Goal: Information Seeking & Learning: Check status

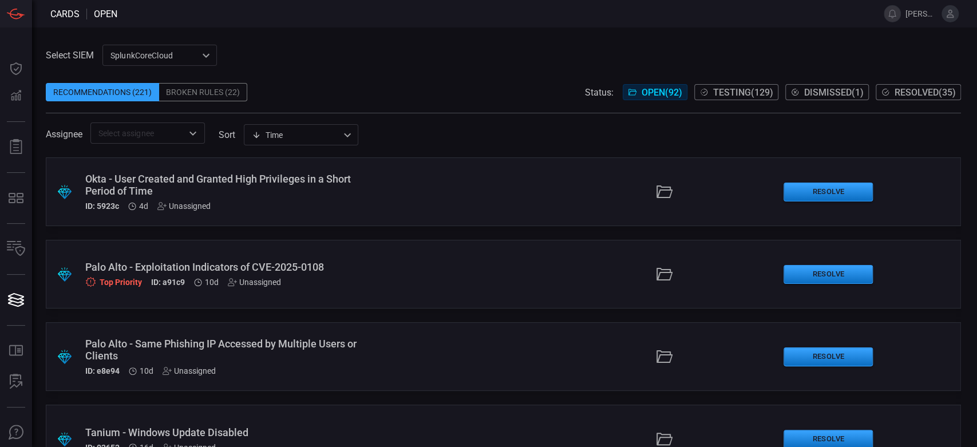
click at [197, 96] on div "Broken Rules (22)" at bounding box center [203, 92] width 88 height 18
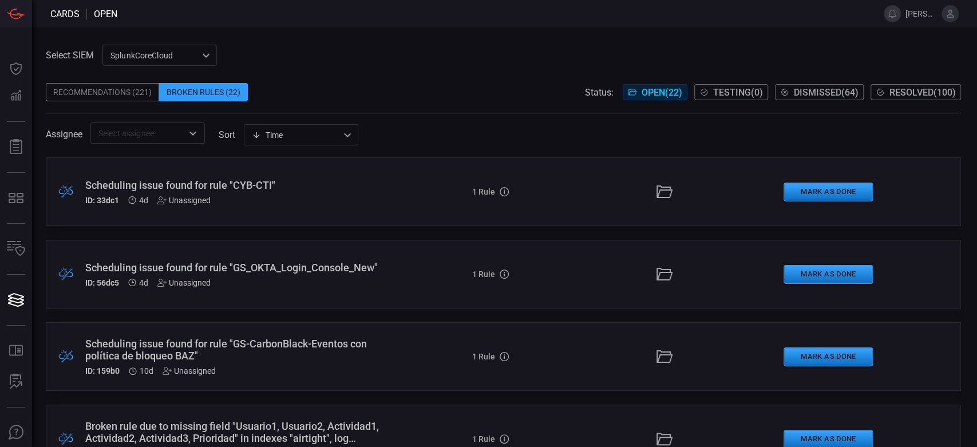
click at [213, 182] on div "Scheduling issue found for rule "CYB-CTI"" at bounding box center [232, 185] width 295 height 12
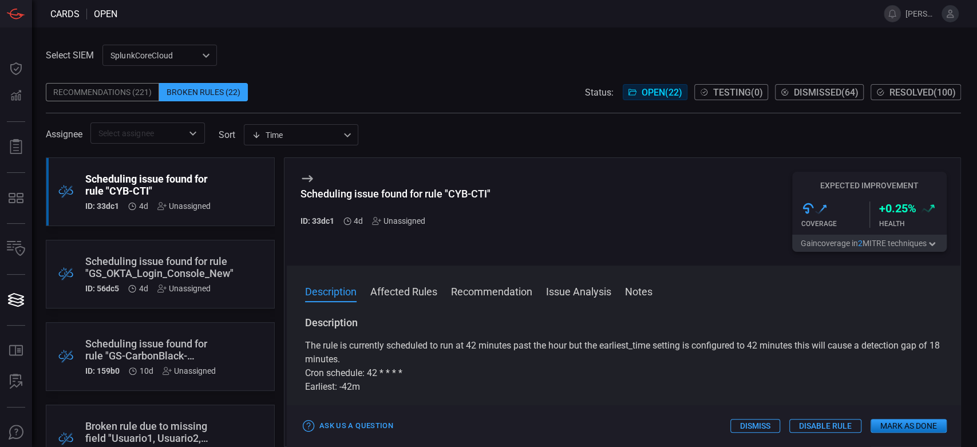
click at [440, 373] on p "Cron schedule: 42 * * * *" at bounding box center [623, 373] width 637 height 14
click at [481, 191] on div "Scheduling issue found for rule "CYB-CTI"" at bounding box center [395, 194] width 190 height 12
click at [486, 196] on div "Scheduling issue found for rule "CYB-CTI"" at bounding box center [395, 194] width 190 height 12
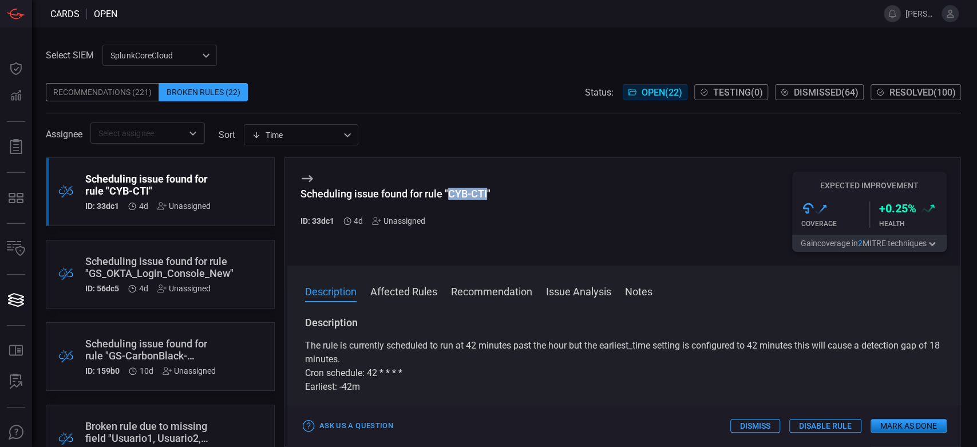
drag, startPoint x: 489, startPoint y: 193, endPoint x: 450, endPoint y: 193, distance: 38.4
click at [450, 193] on div "Scheduling issue found for rule "CYB-CTI"" at bounding box center [395, 194] width 190 height 12
copy div "CYB-CTI"
click at [435, 392] on p "Earliest: -42m" at bounding box center [623, 387] width 637 height 14
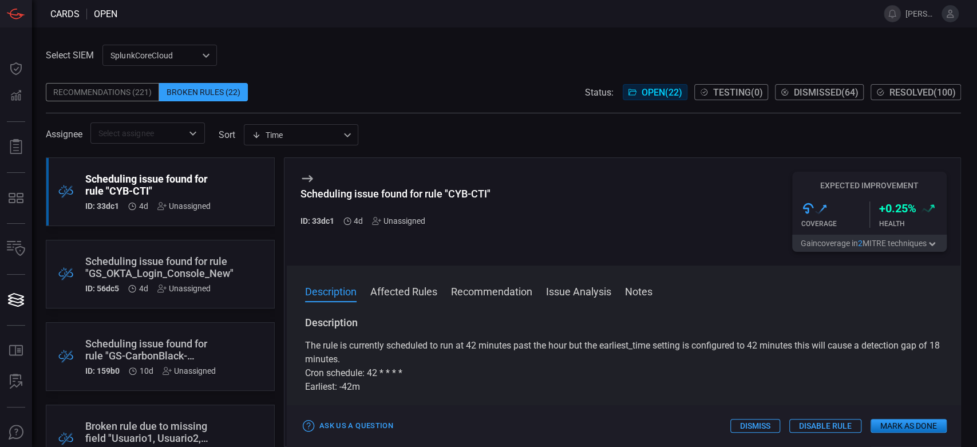
click at [153, 267] on div "Scheduling issue found for rule "GS_OKTA_Login_Console_New"" at bounding box center [159, 267] width 148 height 24
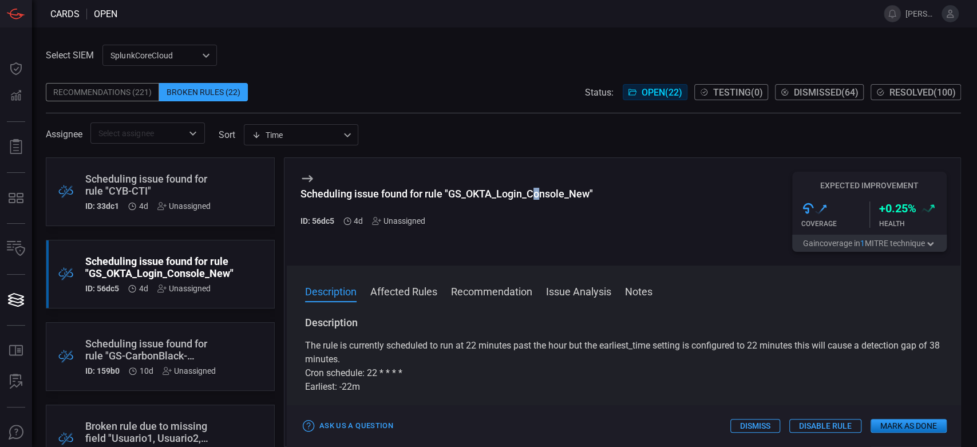
click at [538, 197] on div "Scheduling issue found for rule "GS_OKTA_Login_Console_New"" at bounding box center [446, 194] width 292 height 12
click at [554, 196] on div "Scheduling issue found for rule "GS_OKTA_Login_Console_New"" at bounding box center [446, 194] width 292 height 12
drag, startPoint x: 591, startPoint y: 193, endPoint x: 450, endPoint y: 192, distance: 140.8
click at [450, 192] on div "Scheduling issue found for rule "GS_OKTA_Login_Console_New"" at bounding box center [446, 194] width 292 height 12
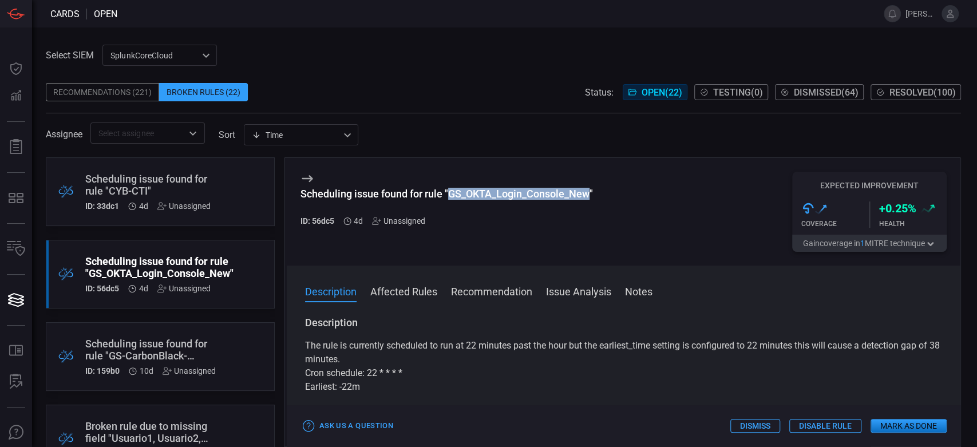
copy div "GS_OKTA_Login_Console_New"
click at [141, 330] on div ".broken_cards_icon_0{fill:#39A4FF;} .broken_cards_icon_1{fill:none;stroke:#1918…" at bounding box center [160, 356] width 229 height 69
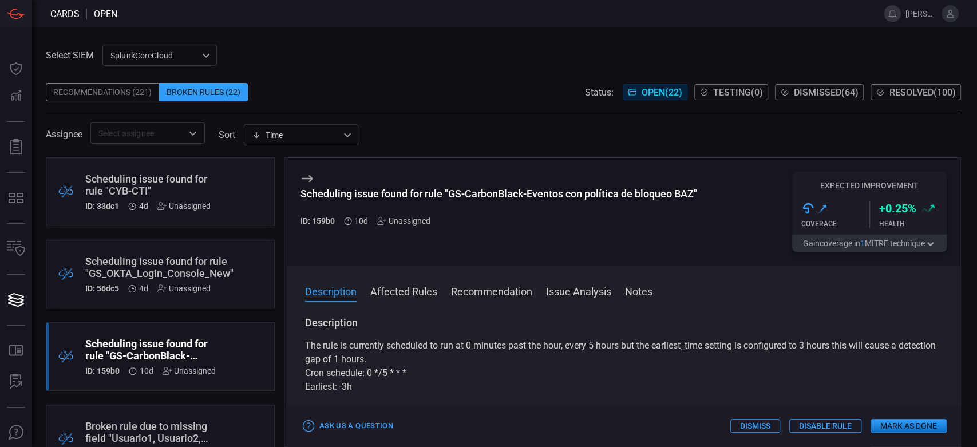
click at [229, 200] on div ".broken_cards_icon_0{fill:#39A4FF;} .broken_cards_icon_1{fill:none;stroke:#1918…" at bounding box center [160, 191] width 229 height 69
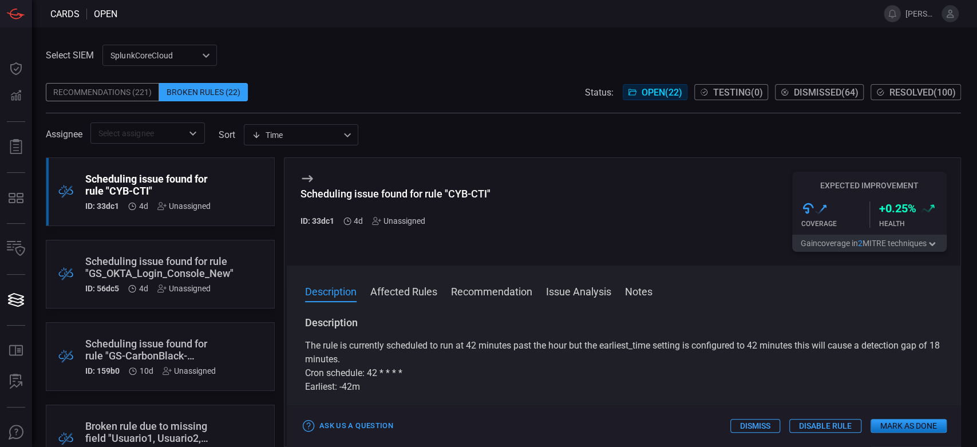
click at [418, 363] on p "The rule is currently scheduled to run at 42 minutes past the hour but the earl…" at bounding box center [623, 352] width 637 height 27
click at [159, 274] on div "Scheduling issue found for rule "GS_OKTA_Login_Console_New"" at bounding box center [159, 267] width 148 height 24
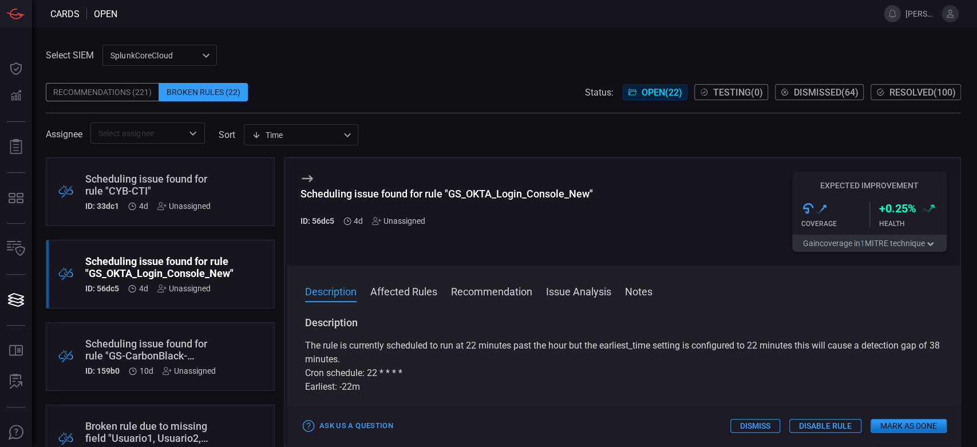
click at [151, 338] on div "Scheduling issue found for rule "GS-CarbonBlack-Eventos con política de bloqueo…" at bounding box center [150, 350] width 131 height 24
